Goal: Check status: Check status

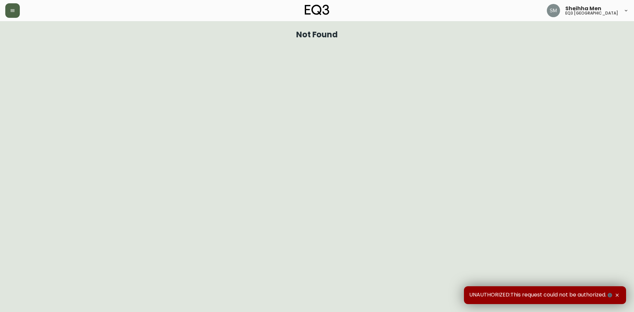
click at [10, 8] on button "button" at bounding box center [12, 10] width 15 height 15
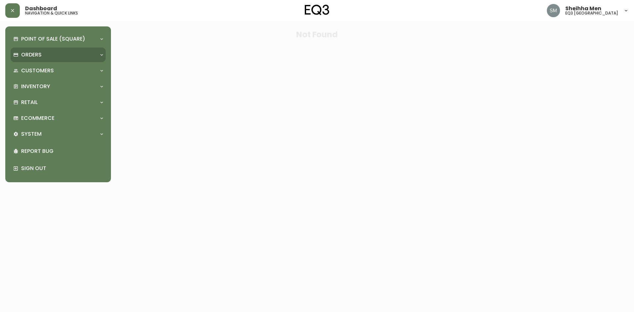
click at [16, 49] on div "Orders" at bounding box center [58, 55] width 95 height 15
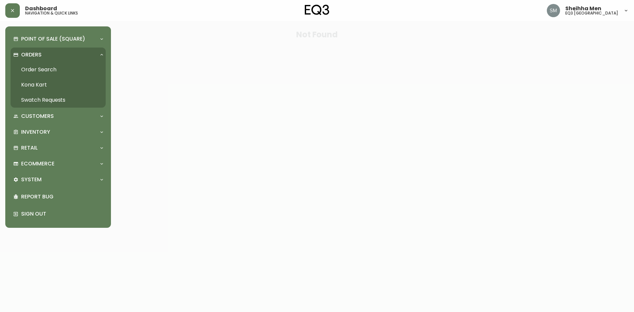
click at [32, 65] on link "Order Search" at bounding box center [58, 69] width 95 height 15
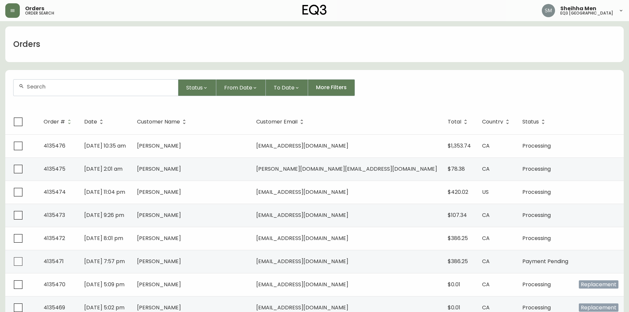
click at [39, 86] on input "text" at bounding box center [100, 87] width 146 height 6
click at [102, 87] on input "text" at bounding box center [100, 87] width 146 height 6
type input "4134726"
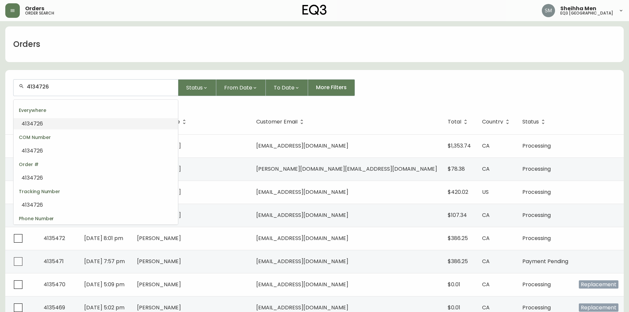
click at [125, 123] on li "4134726" at bounding box center [96, 123] width 164 height 11
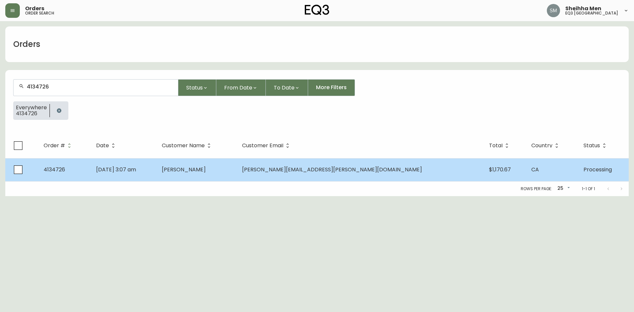
click at [219, 178] on td "[PERSON_NAME]" at bounding box center [197, 169] width 81 height 23
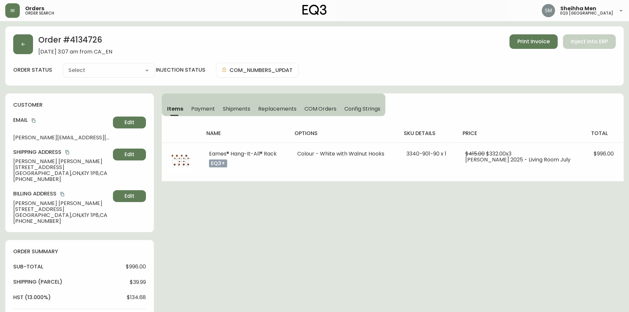
type input "Processing"
select select "PROCESSING"
click at [250, 107] on button "Shipments" at bounding box center [237, 108] width 36 height 15
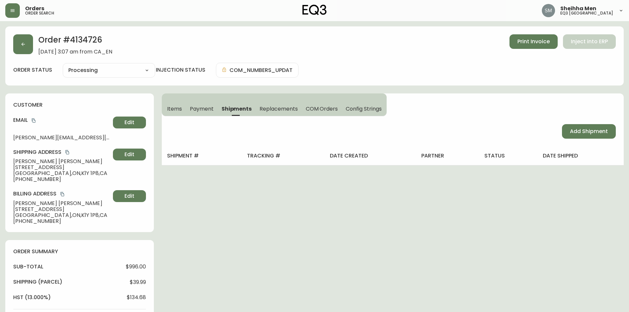
drag, startPoint x: 204, startPoint y: 110, endPoint x: 199, endPoint y: 111, distance: 4.6
click at [204, 110] on span "Payment" at bounding box center [202, 108] width 24 height 7
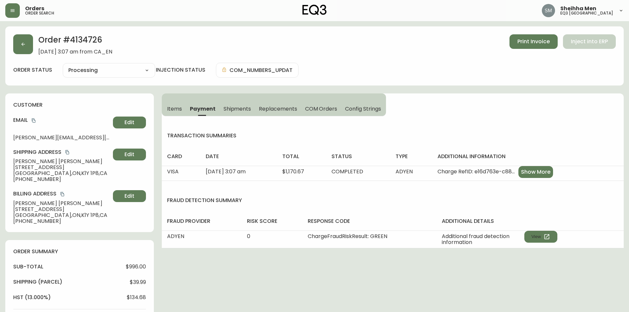
click at [175, 111] on span "Items" at bounding box center [174, 108] width 15 height 7
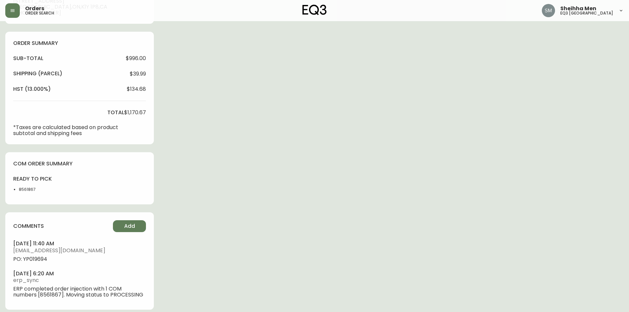
scroll to position [214, 0]
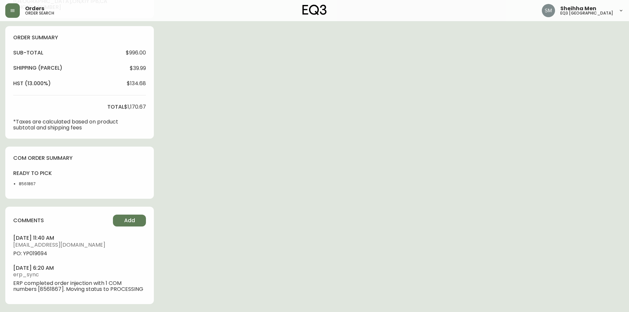
click at [30, 183] on li "8561867" at bounding box center [35, 184] width 33 height 6
copy li "8561867"
click at [29, 254] on span "PO: YP019694" at bounding box center [79, 254] width 133 height 6
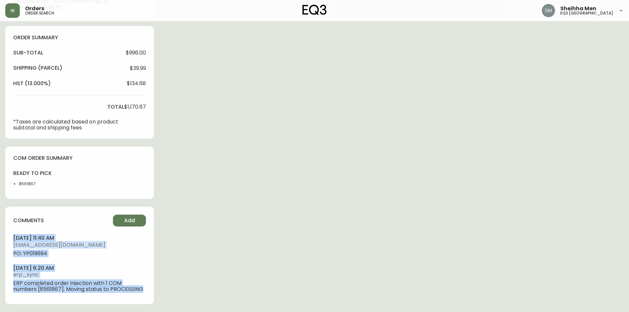
drag, startPoint x: 142, startPoint y: 291, endPoint x: 6, endPoint y: 237, distance: 146.1
click at [6, 237] on div "comments Add [DATE] 11:40 am [EMAIL_ADDRESS][DOMAIN_NAME] PO: YP019694 [DATE] 6…" at bounding box center [79, 255] width 149 height 97
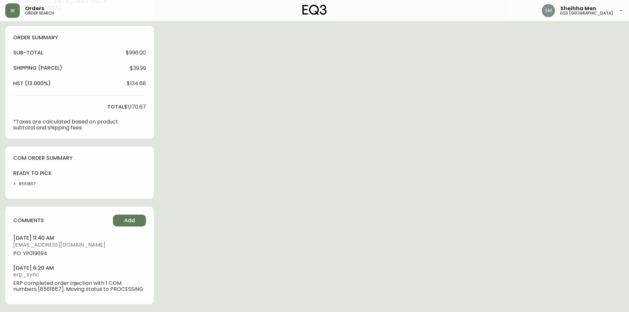
click at [284, 210] on div "Order # 4134726 [DATE] 3:07 am from [GEOGRAPHIC_DATA] Print Invoice Inject into…" at bounding box center [314, 62] width 618 height 500
click at [40, 177] on h4 "ready to pick" at bounding box center [32, 173] width 39 height 7
click at [336, 168] on div "Order # 4134726 [DATE] 3:07 am from [GEOGRAPHIC_DATA] Print Invoice Inject into…" at bounding box center [314, 62] width 618 height 500
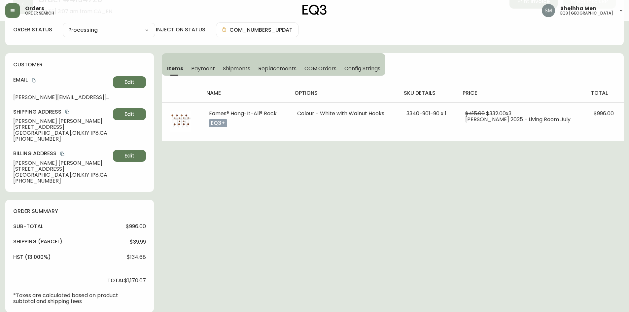
scroll to position [0, 0]
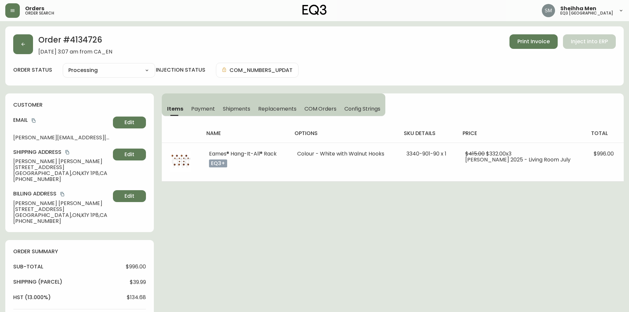
click at [474, 232] on div "Order # 4134726 [DATE] 3:07 am from [GEOGRAPHIC_DATA] Print Invoice Inject into…" at bounding box center [314, 276] width 618 height 500
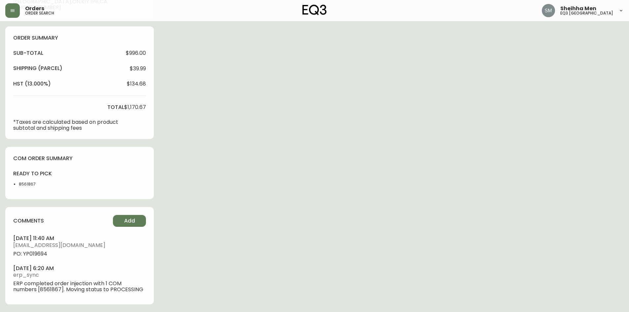
scroll to position [214, 0]
